Goal: Find specific page/section: Find specific page/section

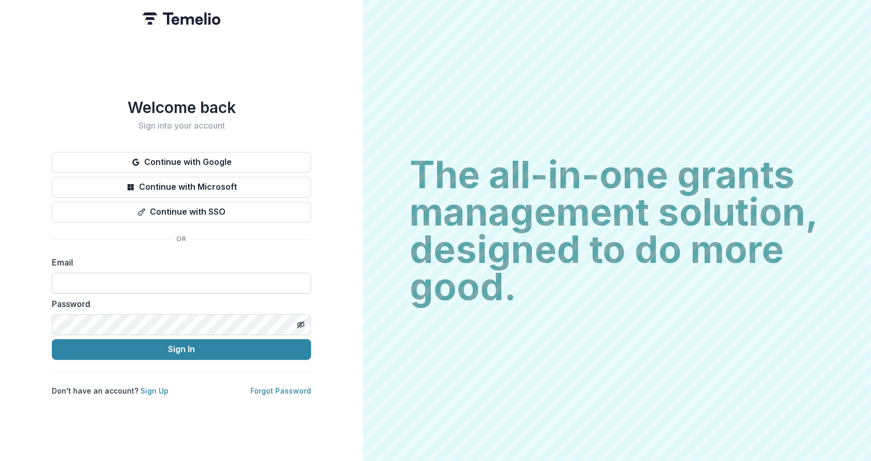
click at [115, 276] on input at bounding box center [181, 283] width 259 height 21
type input "**********"
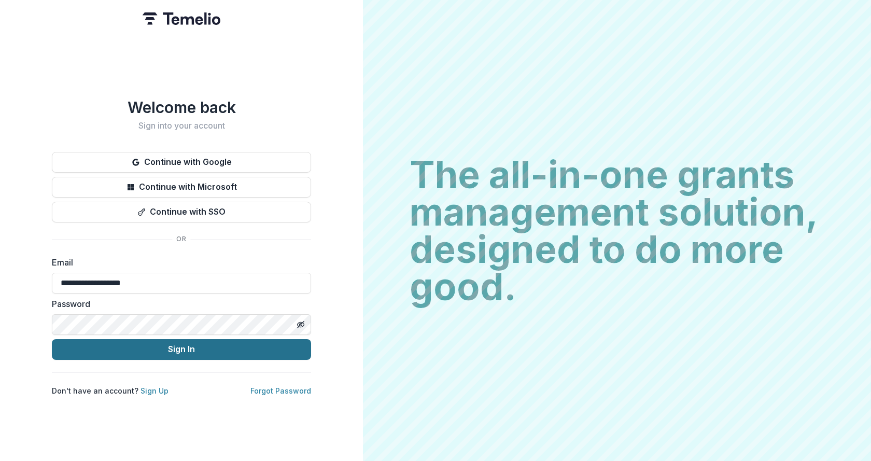
click at [170, 345] on button "Sign In" at bounding box center [181, 349] width 259 height 21
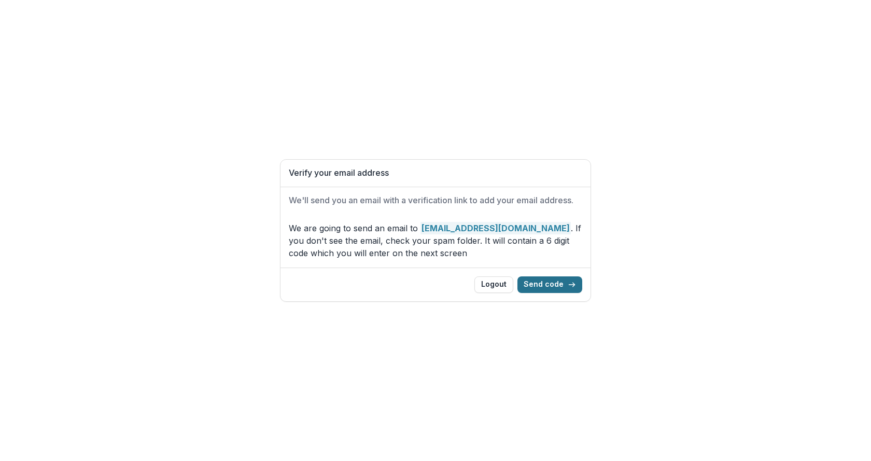
click at [543, 283] on button "Send code" at bounding box center [549, 284] width 65 height 17
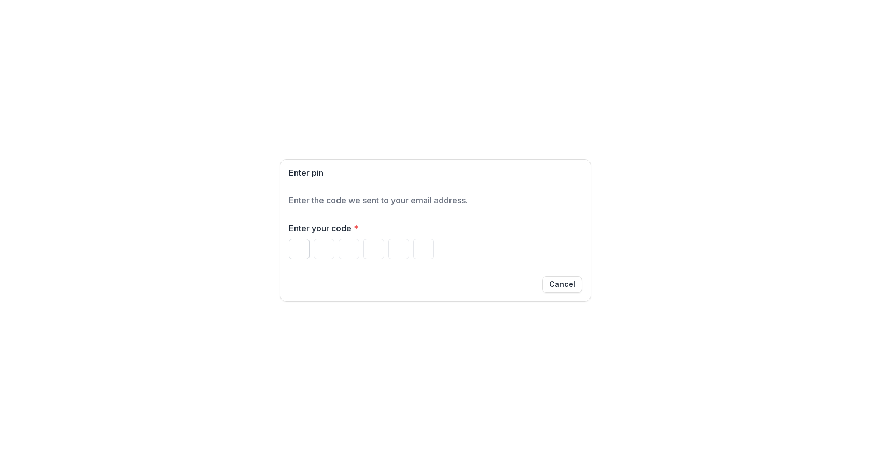
click at [299, 245] on input "Please enter your pin code" at bounding box center [299, 249] width 21 height 21
type input "*"
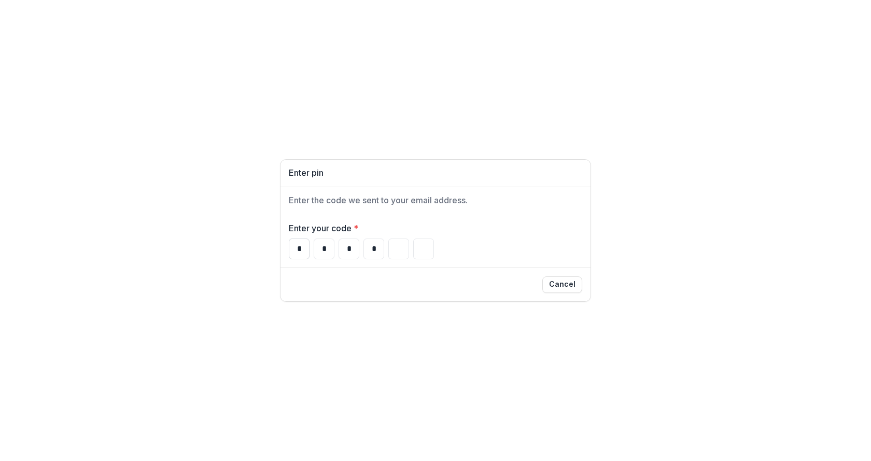
type input "*"
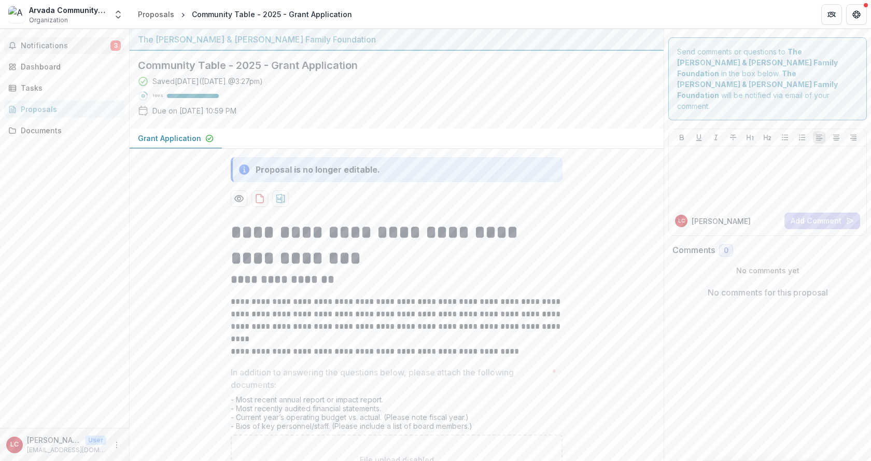
click at [54, 41] on span "Notifications" at bounding box center [66, 45] width 90 height 9
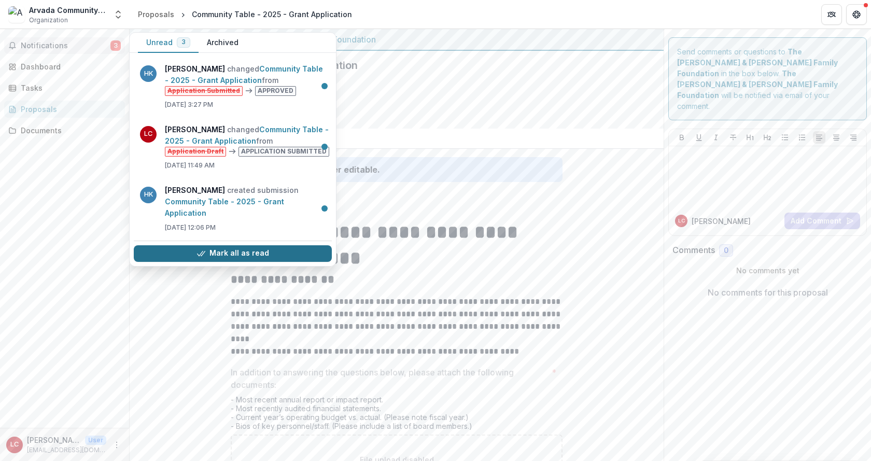
click at [213, 245] on button "Mark all as read" at bounding box center [233, 253] width 198 height 17
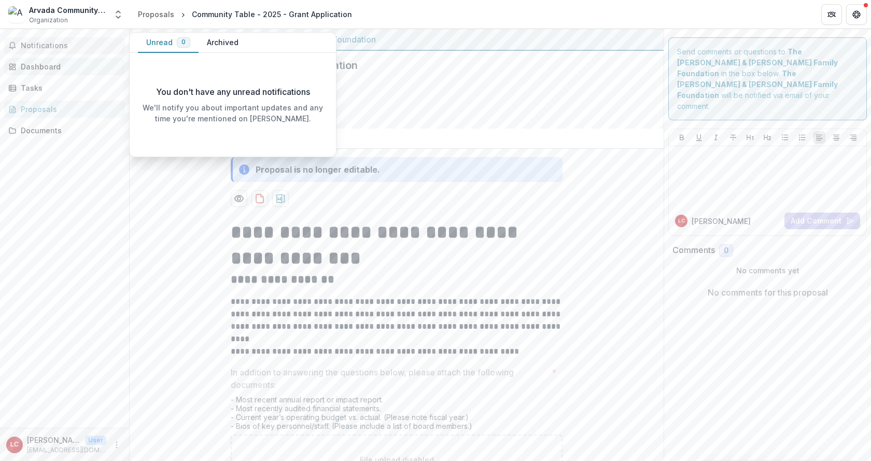
click at [50, 65] on div "Dashboard" at bounding box center [69, 66] width 96 height 11
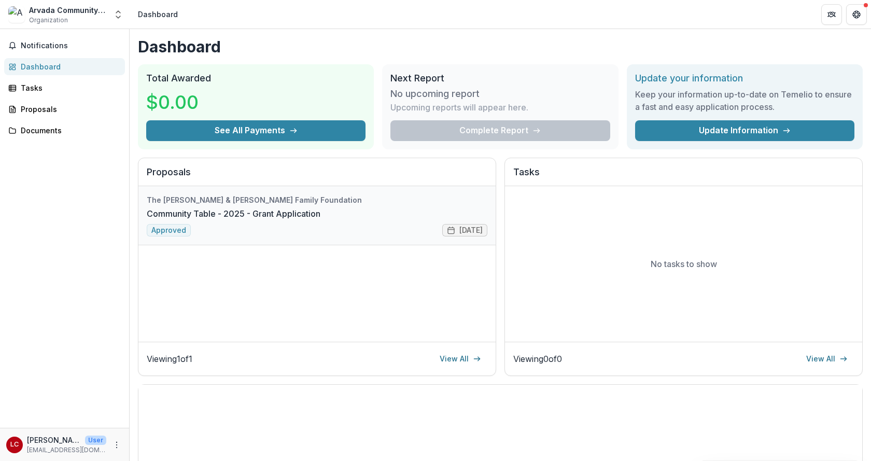
click at [203, 218] on link "Community Table - 2025 - Grant Application" at bounding box center [234, 213] width 174 height 12
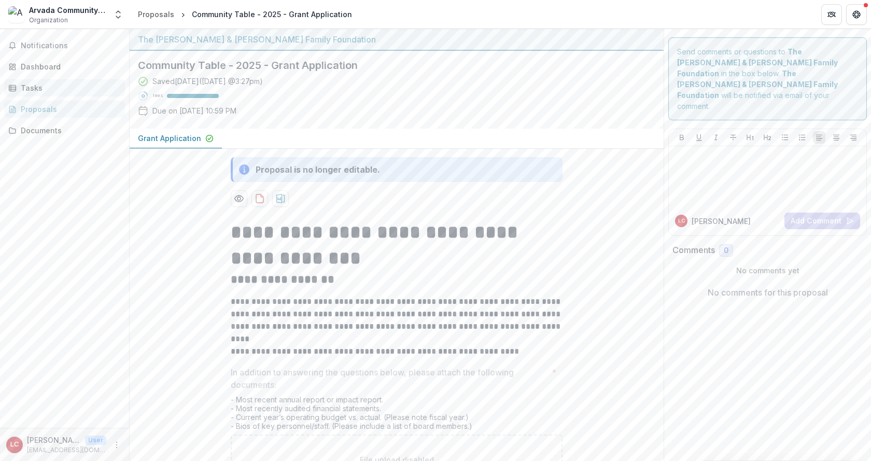
click at [32, 83] on div "Tasks" at bounding box center [69, 87] width 96 height 11
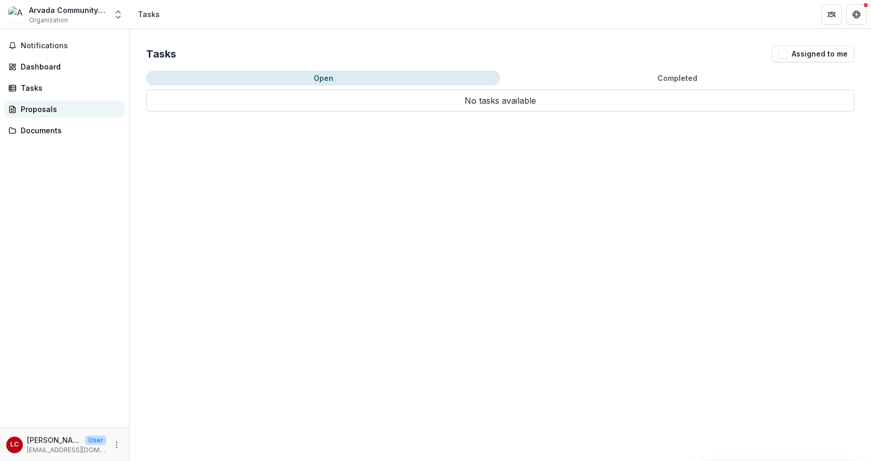
click at [47, 108] on div "Proposals" at bounding box center [69, 109] width 96 height 11
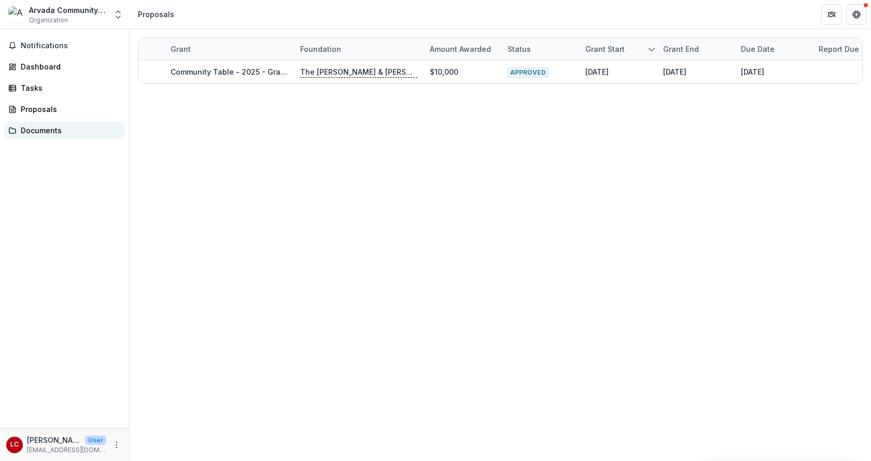
click at [38, 130] on div "Documents" at bounding box center [69, 130] width 96 height 11
